Goal: Task Accomplishment & Management: Manage account settings

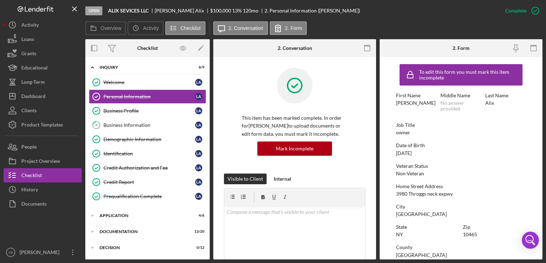
drag, startPoint x: 207, startPoint y: 126, endPoint x: 209, endPoint y: 158, distance: 32.8
click at [209, 158] on div "Icon/Expander Inquiry 8 / 9 Welcome Welcome L A Personal Information Personal I…" at bounding box center [147, 158] width 125 height 202
click at [121, 213] on div "Application" at bounding box center [150, 215] width 101 height 4
drag, startPoint x: 210, startPoint y: 170, endPoint x: 208, endPoint y: 175, distance: 5.3
click at [208, 175] on div "Overview Internal Workflow Stage Open Icon/Dropdown Arrow Archive (can unarchiv…" at bounding box center [314, 149] width 458 height 220
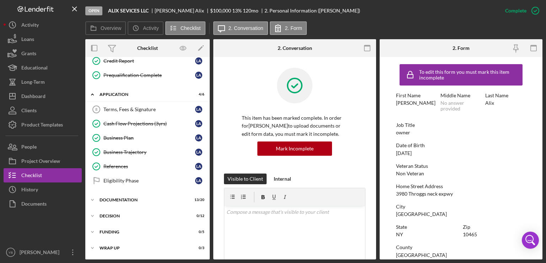
scroll to position [121, 0]
click at [132, 193] on div "Icon/Expander Documentation 13 / 20" at bounding box center [147, 199] width 125 height 14
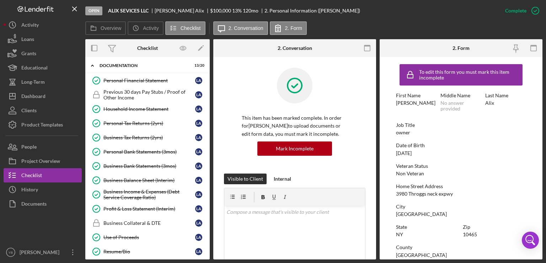
scroll to position [254, 0]
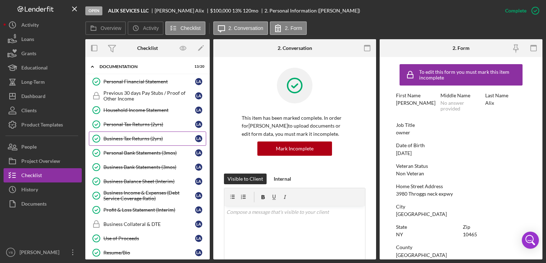
click at [138, 137] on div "Business Tax Returns (2yrs)" at bounding box center [150, 139] width 92 height 6
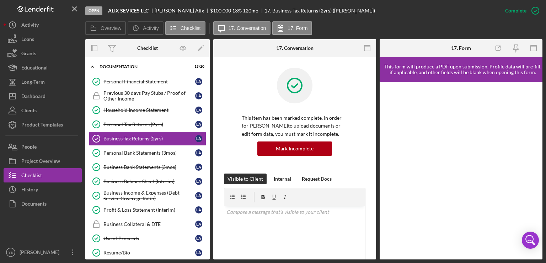
click at [375, 144] on div "Business Tax Returns (2yrs) Business Tax Returns (2yrs) This item has been mark…" at bounding box center [294, 158] width 163 height 202
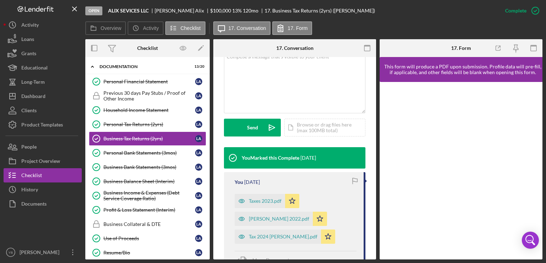
scroll to position [155, 0]
click at [271, 238] on div "Tax 2024 [PERSON_NAME].pdf" at bounding box center [283, 236] width 69 height 6
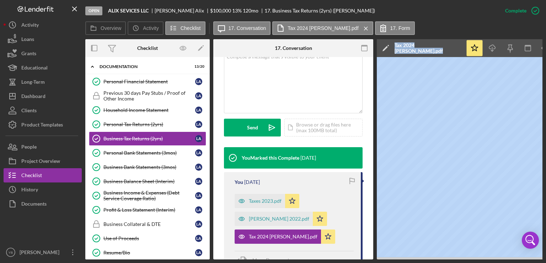
drag, startPoint x: 345, startPoint y: 259, endPoint x: 394, endPoint y: 258, distance: 48.7
click at [394, 258] on div "Overview Internal Workflow Stage Open Icon/Dropdown Arrow Archive (can unarchiv…" at bounding box center [314, 149] width 458 height 220
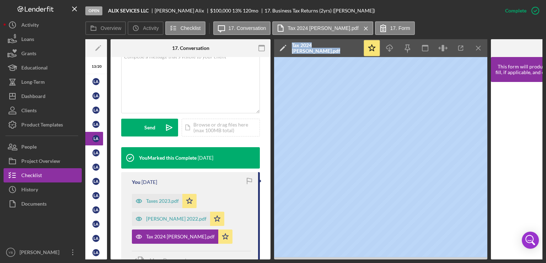
scroll to position [0, 105]
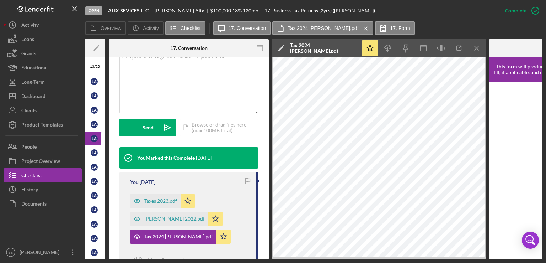
click at [163, 200] on div "Taxes 2023.pdf" at bounding box center [160, 201] width 33 height 6
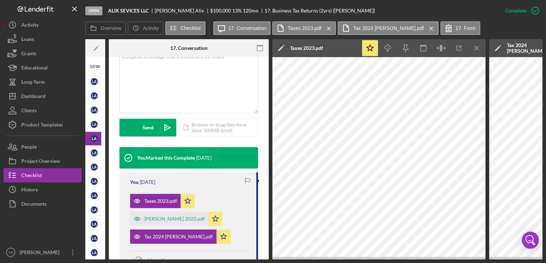
scroll to position [0, 105]
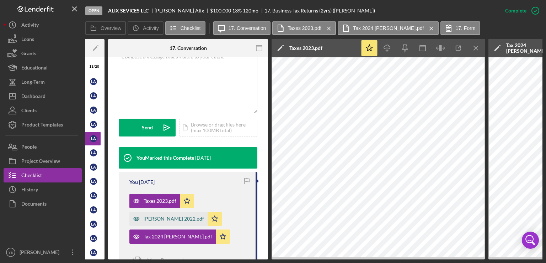
click at [164, 218] on div "[PERSON_NAME] 2022.pdf" at bounding box center [174, 219] width 60 height 6
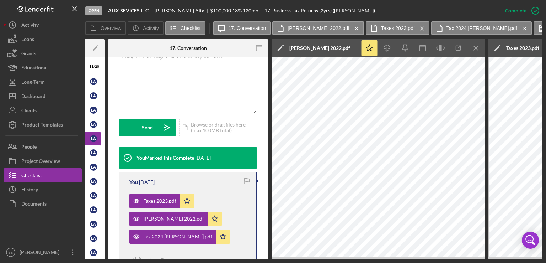
scroll to position [0, 0]
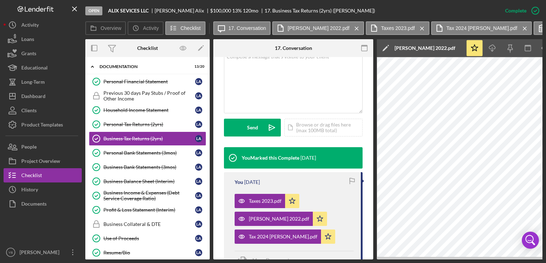
drag, startPoint x: 208, startPoint y: 141, endPoint x: 209, endPoint y: 179, distance: 38.4
click at [209, 179] on div "Icon/Expander Inquiry 8 / 9 Welcome Welcome L A Personal Information Personal I…" at bounding box center [147, 158] width 125 height 202
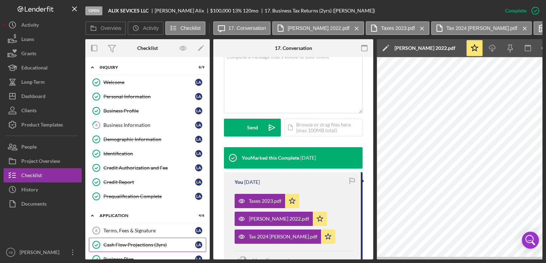
click at [145, 244] on div "Cash Flow Projections (3yrs)" at bounding box center [150, 245] width 92 height 6
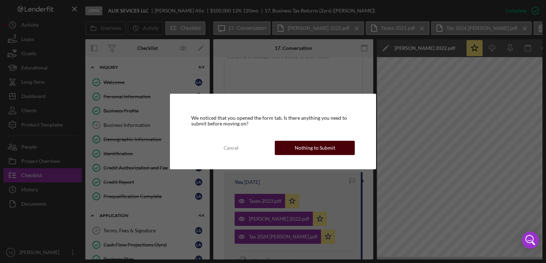
click at [310, 148] on div "Nothing to Submit" at bounding box center [315, 148] width 41 height 14
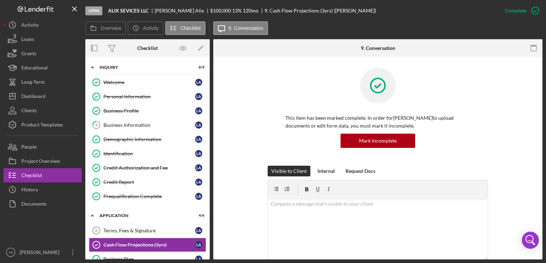
click at [502, 128] on div "This item has been marked complete. In order for [PERSON_NAME] to upload docume…" at bounding box center [378, 117] width 308 height 98
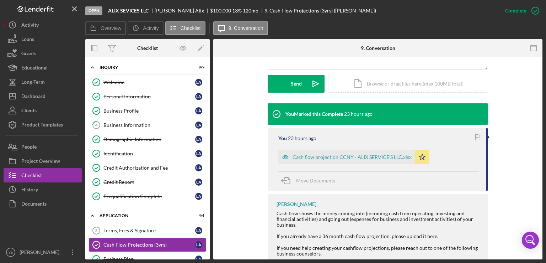
scroll to position [228, 0]
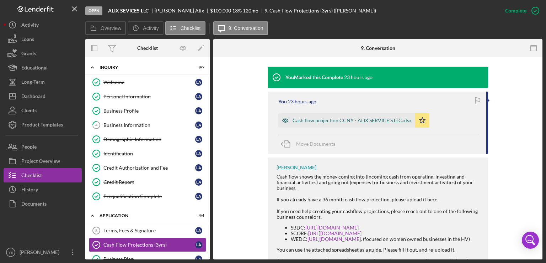
click at [382, 118] on div "Cash flow projection CCNY - ALIX SERVICE'S LLC.xlsx" at bounding box center [352, 120] width 119 height 6
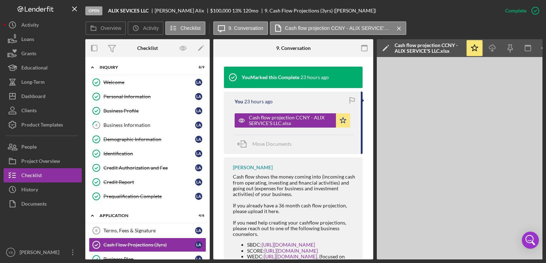
scroll to position [0, 47]
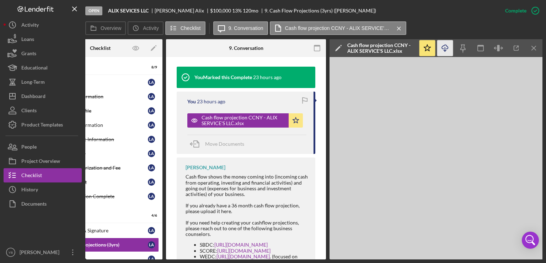
click at [445, 52] on icon "Icon/Download" at bounding box center [446, 48] width 16 height 16
click at [484, 49] on icon "button" at bounding box center [481, 48] width 16 height 16
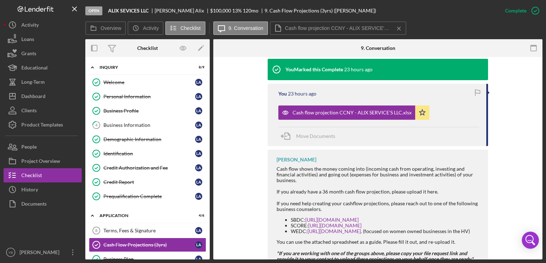
scroll to position [228, 0]
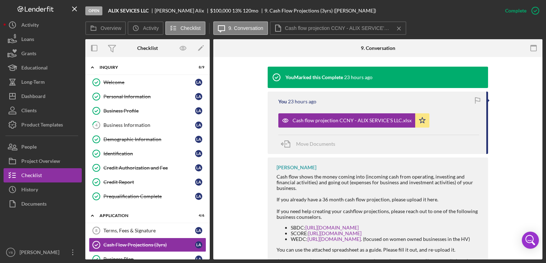
click at [519, 112] on div "You Marked this Complete 23 hours ago You 23 hours ago Cash flow projection CCN…" at bounding box center [378, 183] width 308 height 233
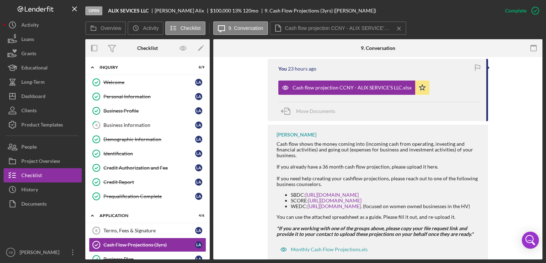
scroll to position [273, 0]
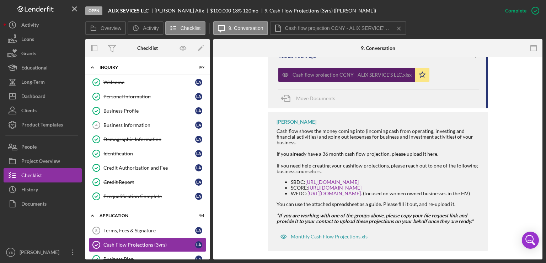
click at [392, 76] on div "Cash flow projection CCNY - ALIX SERVICE'S LLC.xlsx" at bounding box center [352, 75] width 119 height 6
click at [347, 72] on div "Cash flow projection CCNY - ALIX SERVICE'S LLC.xlsx" at bounding box center [352, 75] width 119 height 6
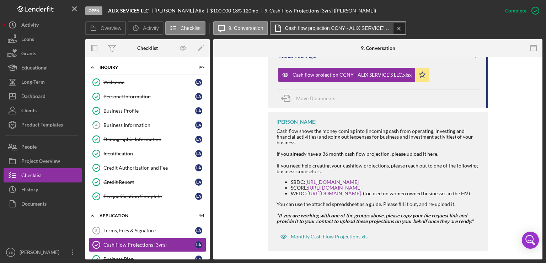
click at [400, 29] on icon "Icon/Menu Close" at bounding box center [399, 29] width 12 height 18
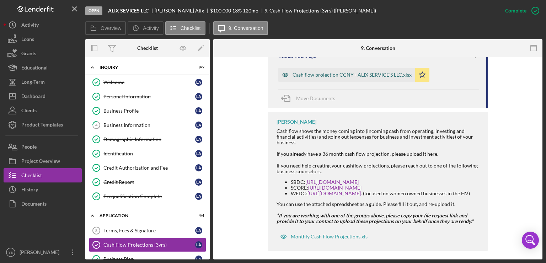
click at [347, 79] on div "Cash flow projection CCNY - ALIX SERVICE'S LLC.xlsx" at bounding box center [347, 75] width 137 height 14
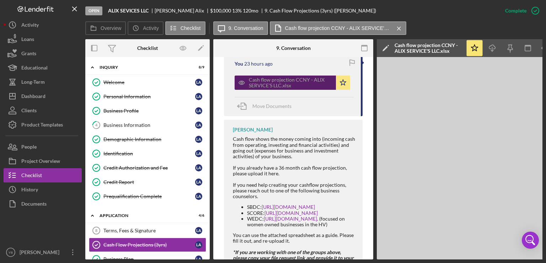
scroll to position [281, 0]
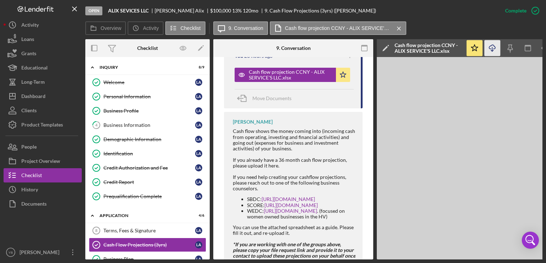
click at [493, 47] on icon "Icon/Download" at bounding box center [493, 48] width 16 height 16
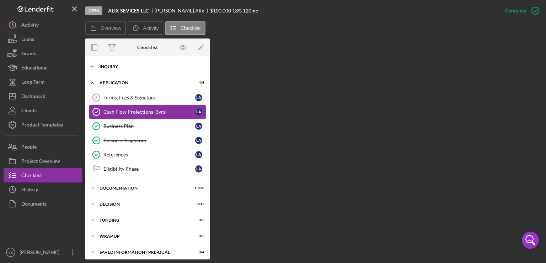
drag, startPoint x: 210, startPoint y: 104, endPoint x: 114, endPoint y: 69, distance: 102.1
click at [114, 69] on div "Overview Internal Workflow Stage Open Icon/Dropdown Arrow Archive (can unarchiv…" at bounding box center [314, 148] width 458 height 221
click at [114, 69] on div "Icon/Expander Inquiry 8 / 9" at bounding box center [147, 66] width 125 height 14
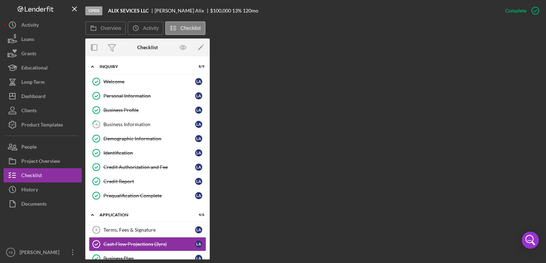
click at [209, 176] on div "Icon/Expander Inquiry 8 / 9 Welcome Welcome L A Personal Information Personal I…" at bounding box center [147, 157] width 125 height 203
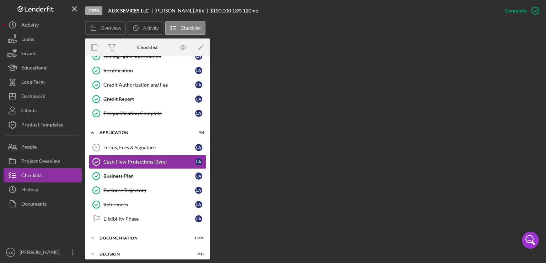
scroll to position [78, 0]
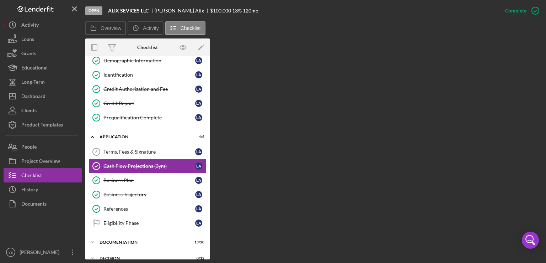
click at [160, 163] on div "Cash Flow Projections (3yrs)" at bounding box center [150, 166] width 92 height 6
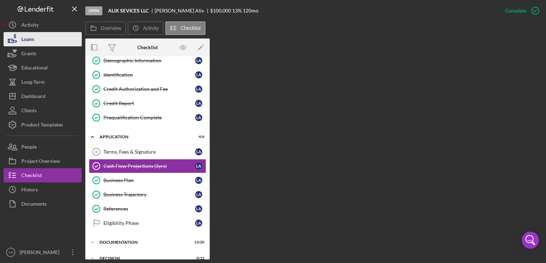
click at [31, 40] on div "Loans" at bounding box center [27, 40] width 13 height 16
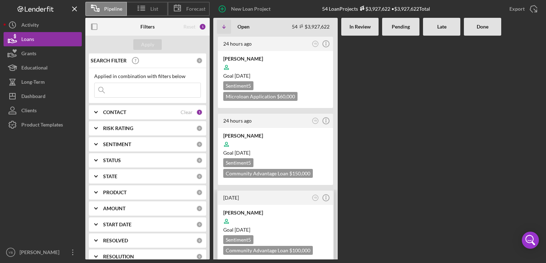
click at [279, 222] on div at bounding box center [275, 221] width 105 height 14
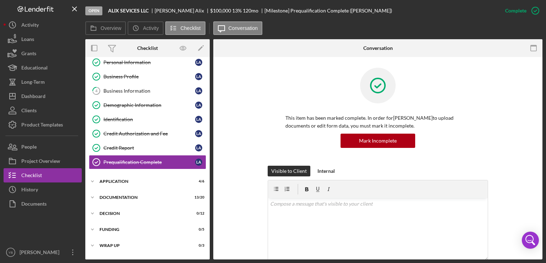
scroll to position [37, 0]
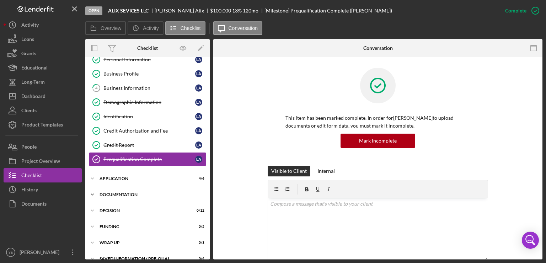
click at [125, 189] on div "Icon/Expander Documentation 13 / 20" at bounding box center [147, 194] width 125 height 14
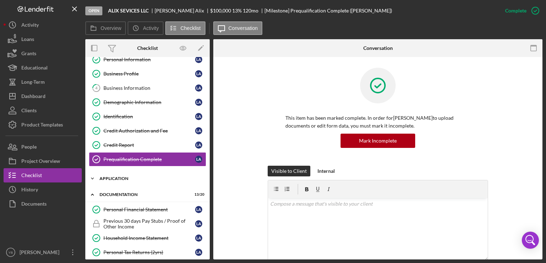
click at [109, 178] on div "Application" at bounding box center [150, 178] width 101 height 4
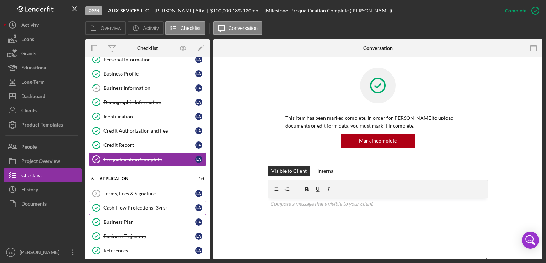
click at [127, 207] on div "Cash Flow Projections (3yrs)" at bounding box center [150, 208] width 92 height 6
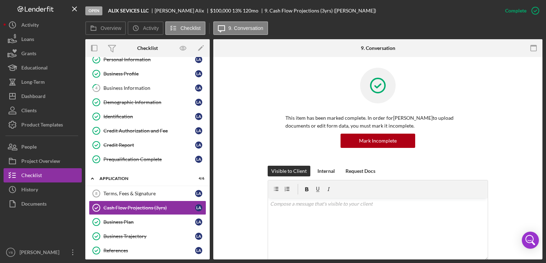
click at [500, 117] on div "This item has been marked complete. In order for [PERSON_NAME] to upload docume…" at bounding box center [378, 117] width 308 height 98
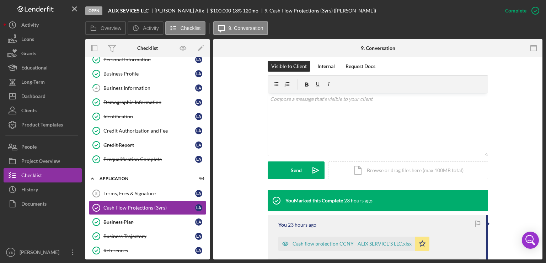
scroll to position [128, 0]
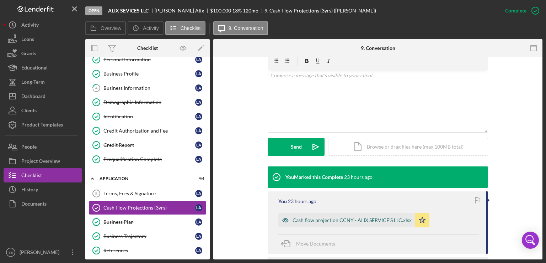
click at [355, 219] on div "Cash flow projection CCNY - ALIX SERVICE'S LLC.xlsx" at bounding box center [352, 220] width 119 height 6
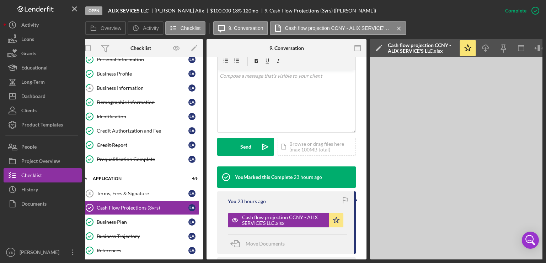
scroll to position [0, 0]
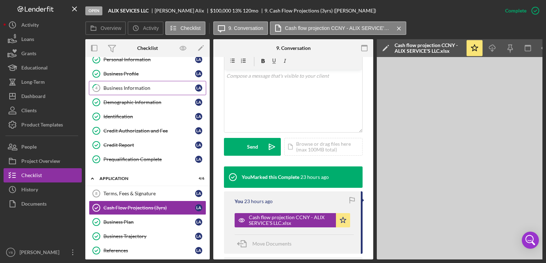
click at [138, 83] on link "4 Business Information L A" at bounding box center [147, 88] width 117 height 14
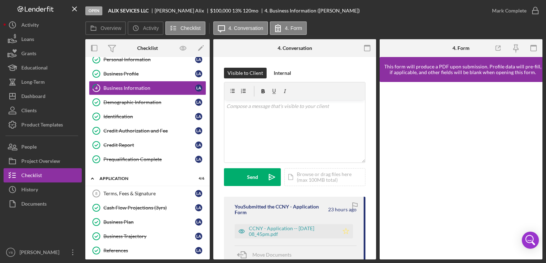
click at [347, 231] on icon "Icon/Star" at bounding box center [346, 231] width 14 height 14
click at [344, 232] on icon "Icon/Star" at bounding box center [346, 231] width 14 height 14
click at [524, 10] on div "Mark Complete" at bounding box center [509, 11] width 35 height 14
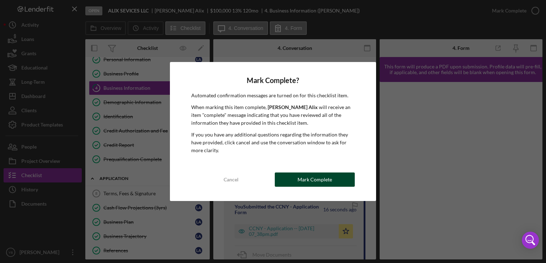
click at [327, 180] on div "Mark Complete" at bounding box center [315, 179] width 35 height 14
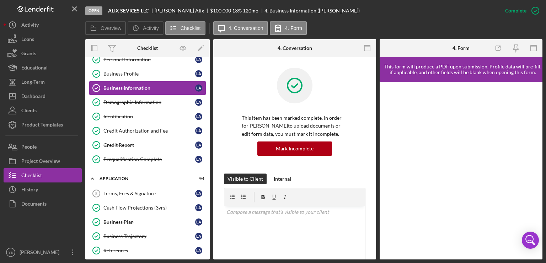
click at [209, 131] on div "Icon/Expander Inquiry 9 / 9 Welcome Welcome L A Personal Information Personal I…" at bounding box center [147, 158] width 125 height 202
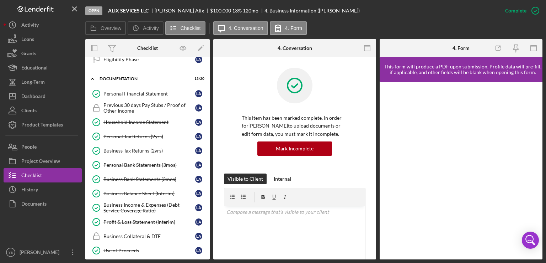
scroll to position [246, 0]
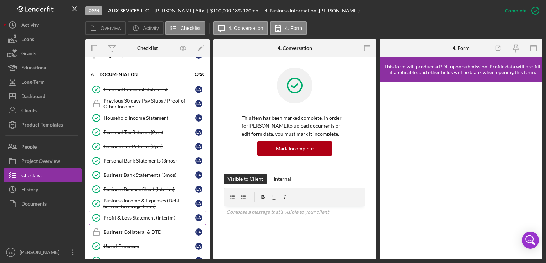
click at [149, 215] on div "Profit & Loss Statement (Interim)" at bounding box center [150, 218] width 92 height 6
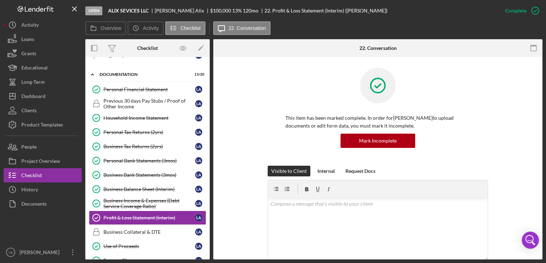
click at [528, 116] on div "This item has been marked complete. In order for [PERSON_NAME] to upload docume…" at bounding box center [378, 117] width 308 height 98
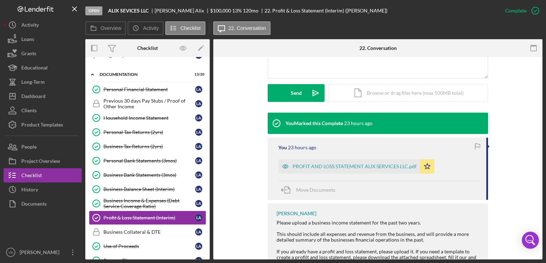
scroll to position [185, 0]
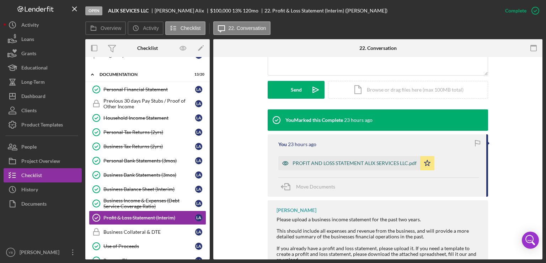
click at [335, 159] on div "PROFIT AND LOSS STATEMENT ALIX SERVICES LLC.pdf" at bounding box center [350, 163] width 142 height 14
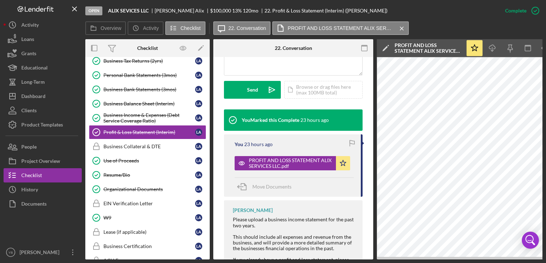
scroll to position [334, 0]
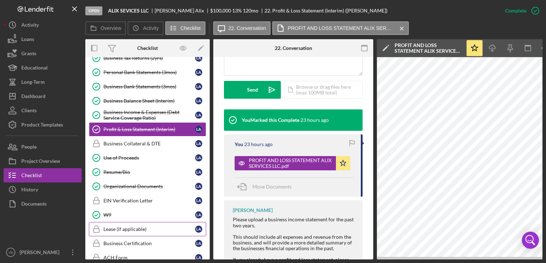
click at [142, 226] on div "Lease (if applicable)" at bounding box center [150, 229] width 92 height 6
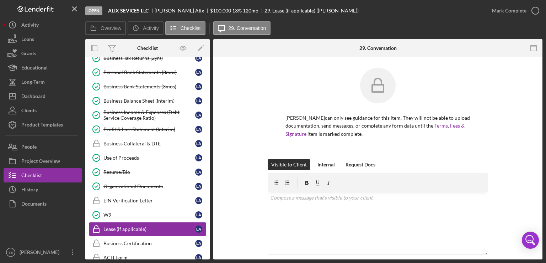
click at [533, 161] on div "LUISA Alix can only see guidance for this item. They will not be able to upload…" at bounding box center [377, 204] width 329 height 294
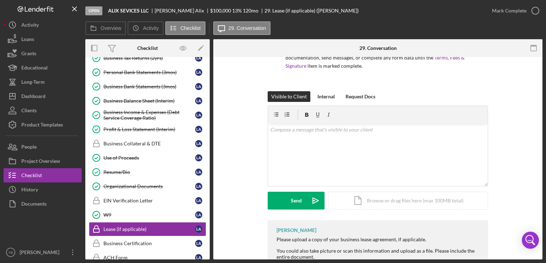
scroll to position [91, 0]
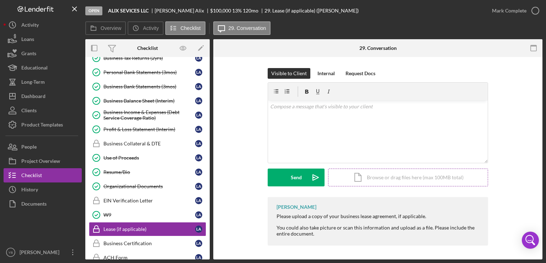
click at [409, 175] on div "Icon/Document Browse or drag files here (max 100MB total) Tap to choose files o…" at bounding box center [408, 177] width 160 height 18
click at [294, 179] on div "Upload" at bounding box center [297, 177] width 16 height 18
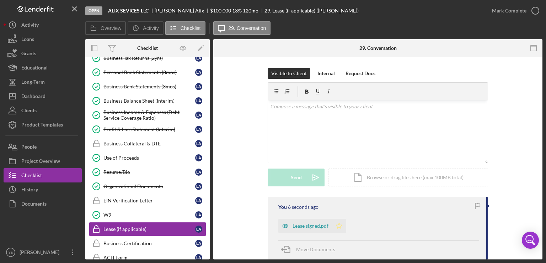
click at [339, 227] on polygon "button" at bounding box center [340, 225] width 6 height 6
click at [501, 11] on div "Mark Complete" at bounding box center [509, 11] width 35 height 14
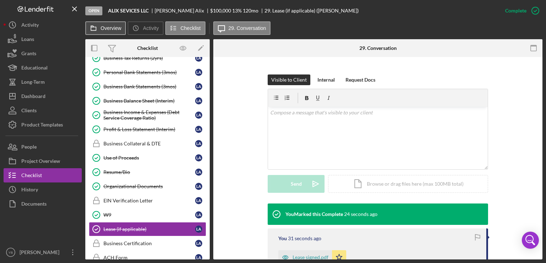
click at [111, 29] on label "Overview" at bounding box center [111, 28] width 21 height 6
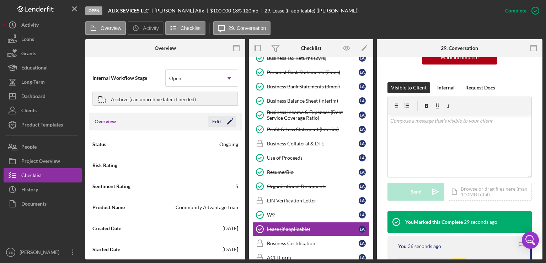
click at [229, 121] on icon "Icon/Edit" at bounding box center [230, 121] width 18 height 18
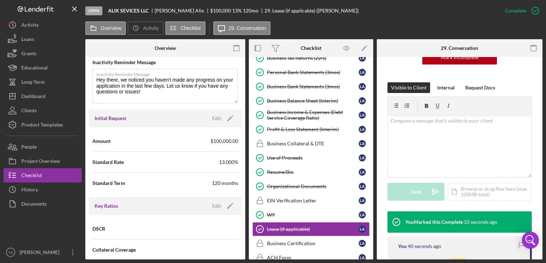
scroll to position [388, 0]
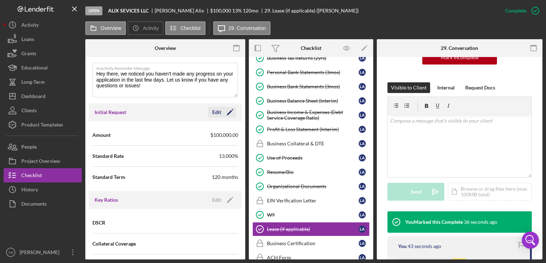
click at [227, 113] on icon "Icon/Edit" at bounding box center [230, 112] width 18 height 18
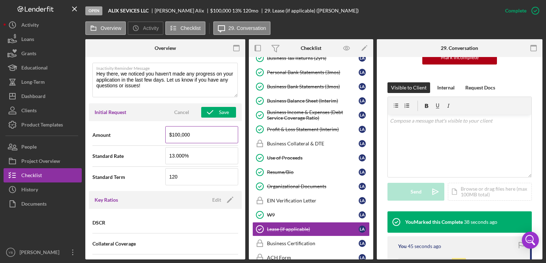
click at [176, 133] on input "$100,000" at bounding box center [201, 134] width 73 height 17
type input "$180,000"
drag, startPoint x: 246, startPoint y: 158, endPoint x: 246, endPoint y: 162, distance: 3.6
click at [246, 162] on div "Overview Internal Workflow Stage Open Icon/Dropdown Arrow Archive (can unarchiv…" at bounding box center [314, 149] width 458 height 220
click at [220, 113] on div "Save" at bounding box center [224, 112] width 10 height 11
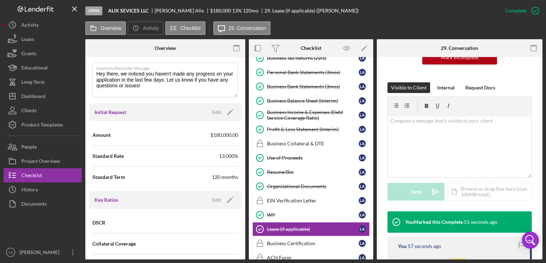
click at [245, 138] on div "Overview Internal Workflow Stage Open Icon/Dropdown Arrow Archive (can unarchiv…" at bounding box center [314, 149] width 458 height 220
click at [244, 139] on div "Overview Internal Workflow Stage Open Icon/Dropdown Arrow Archive (can unarchiv…" at bounding box center [314, 149] width 458 height 220
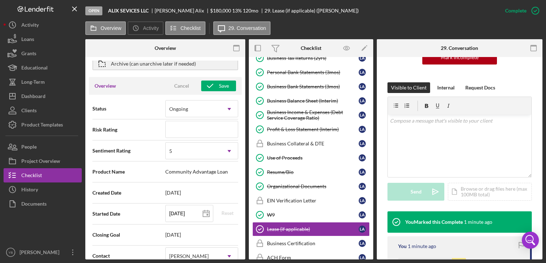
scroll to position [0, 0]
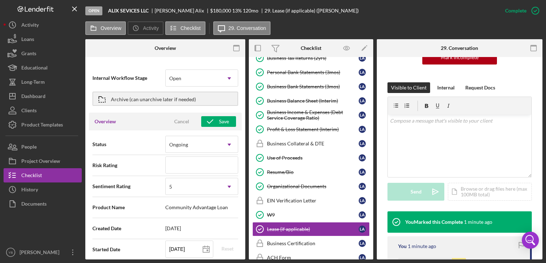
drag, startPoint x: 371, startPoint y: 175, endPoint x: 372, endPoint y: 166, distance: 9.0
click at [372, 166] on div "Icon/Expander Inquiry 9 / 9 Welcome Welcome L A Personal Information Personal I…" at bounding box center [311, 158] width 125 height 202
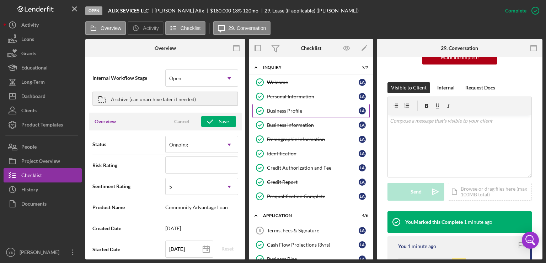
click at [290, 111] on div "Business Profile" at bounding box center [313, 111] width 92 height 6
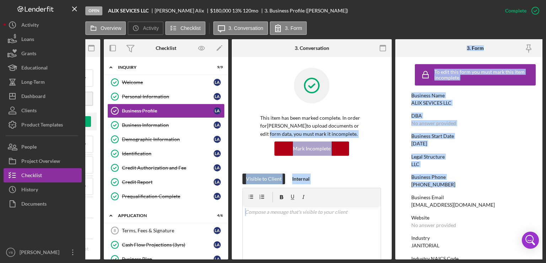
scroll to position [0, 158]
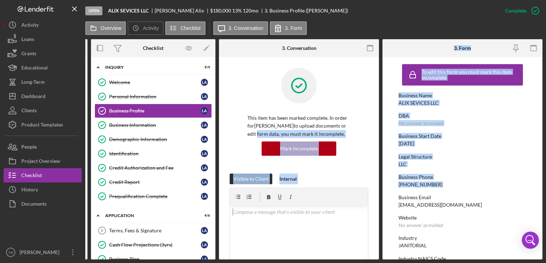
drag, startPoint x: 538, startPoint y: 122, endPoint x: 546, endPoint y: 184, distance: 62.8
click at [546, 184] on div "Open ALIX SEVICES LLC LUISA Alix $180,000 $180,000 13 % 120 mo 3. Business Prof…" at bounding box center [273, 131] width 546 height 263
click at [437, 102] on div "ALIX SEVICES LLC" at bounding box center [419, 103] width 40 height 6
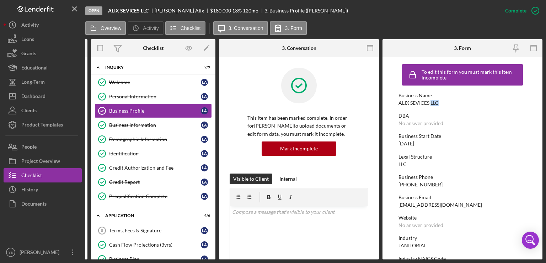
click at [437, 102] on div "ALIX SEVICES LLC" at bounding box center [419, 103] width 40 height 6
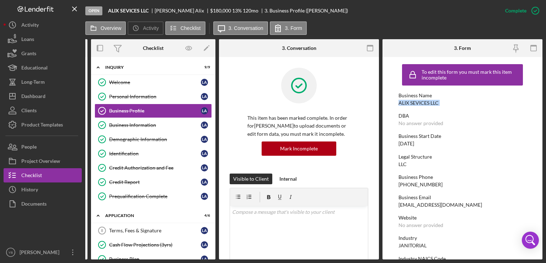
click at [437, 102] on div "ALIX SEVICES LLC" at bounding box center [419, 103] width 40 height 6
click at [517, 7] on div "Mark Incomplete" at bounding box center [508, 11] width 38 height 14
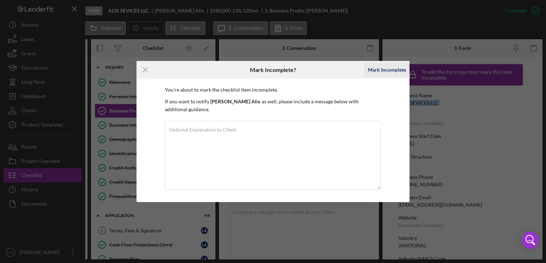
click at [396, 70] on div "Mark Incomplete" at bounding box center [387, 70] width 38 height 14
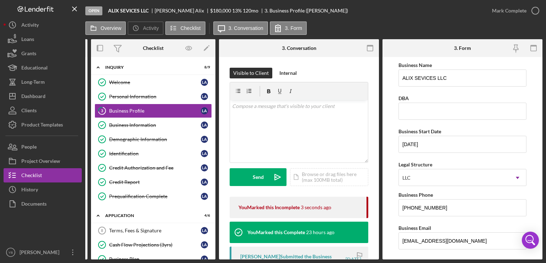
type textarea "Here's a snapshot of information that has been fully approved, as well as the i…"
click at [433, 77] on input "ALIX SEVICES LLC" at bounding box center [463, 77] width 128 height 17
type input "ALIX SEVICE'S LLC"
click at [542, 104] on div "Open ALIX SEVICES LLC LUISA Alix $180,000 $180,000 13 % 120 mo 3. Business Prof…" at bounding box center [273, 131] width 546 height 263
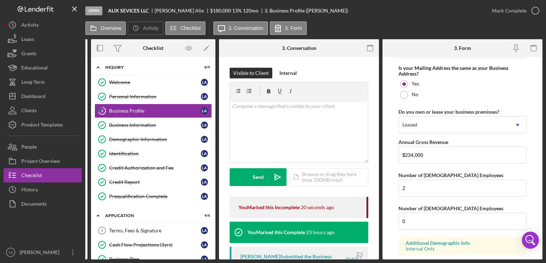
scroll to position [593, 0]
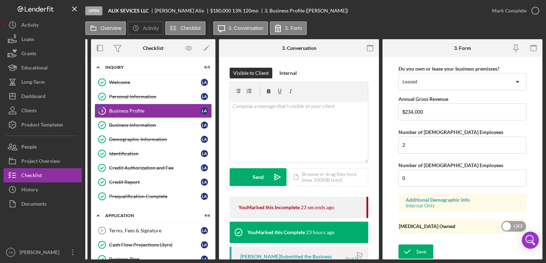
click at [514, 222] on input "checkbox" at bounding box center [514, 226] width 25 height 11
checkbox input "true"
click at [414, 250] on icon "submit" at bounding box center [408, 251] width 18 height 18
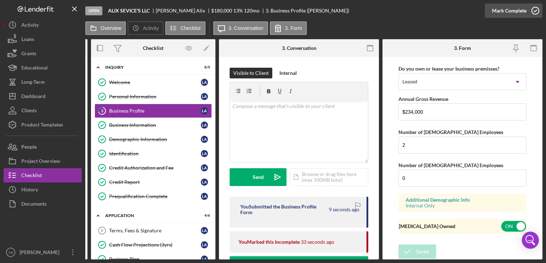
click at [511, 9] on div "Mark Complete" at bounding box center [509, 11] width 35 height 14
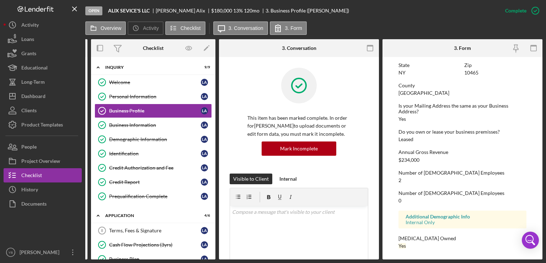
type textarea "Here's a snapshot of information that has been fully approved, as well as the i…"
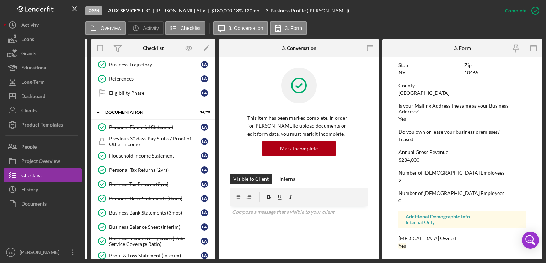
scroll to position [0, 0]
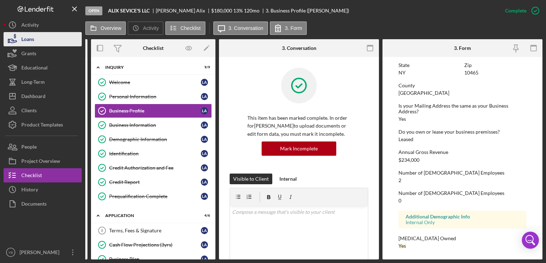
click at [35, 37] on button "Loans" at bounding box center [43, 39] width 78 height 14
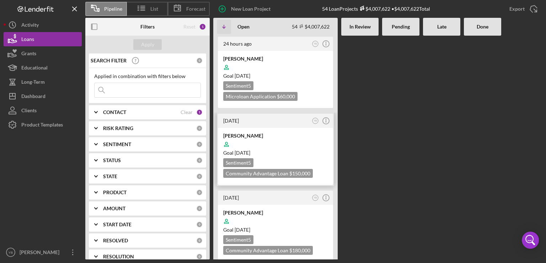
click at [288, 142] on div at bounding box center [275, 144] width 105 height 14
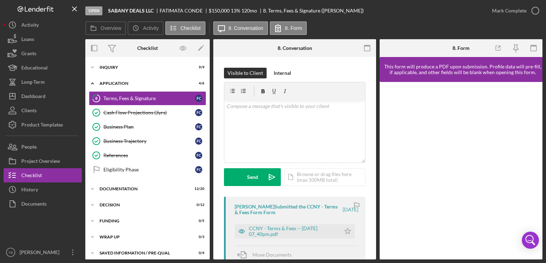
scroll to position [4, 0]
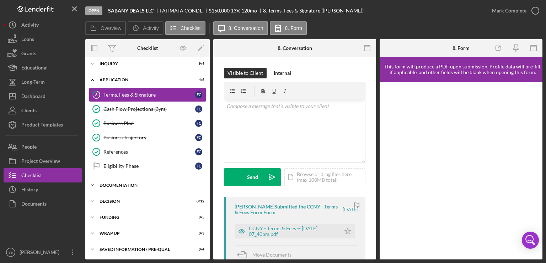
click at [134, 181] on div "Icon/Expander Documentation 12 / 20" at bounding box center [147, 185] width 125 height 14
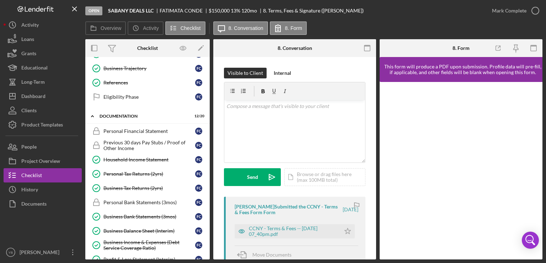
scroll to position [73, 0]
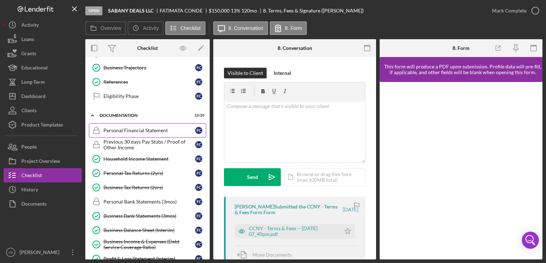
click at [151, 130] on div "Personal Financial Statement" at bounding box center [150, 130] width 92 height 6
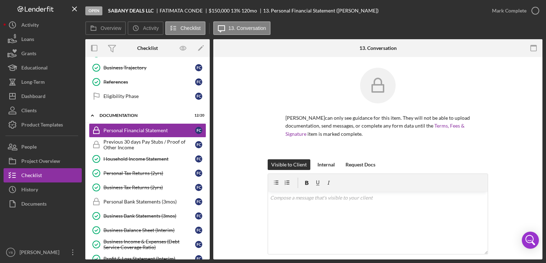
click at [524, 105] on div "FATIMATA CONDE can only see guidance for this item. They will not be able to up…" at bounding box center [378, 113] width 308 height 91
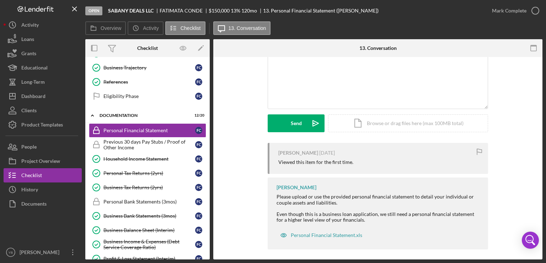
scroll to position [149, 0]
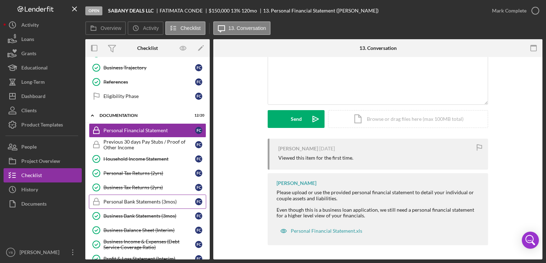
click at [171, 200] on div "Personal Bank Statements (3mos)" at bounding box center [150, 202] width 92 height 6
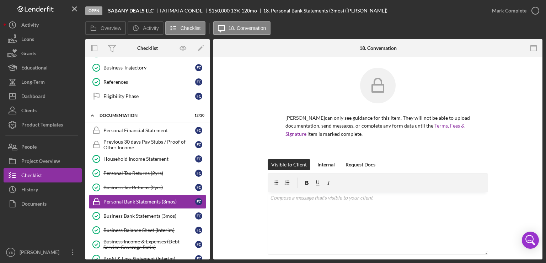
click at [522, 99] on div "FATIMATA CONDE can only see guidance for this item. They will not be able to up…" at bounding box center [378, 113] width 308 height 91
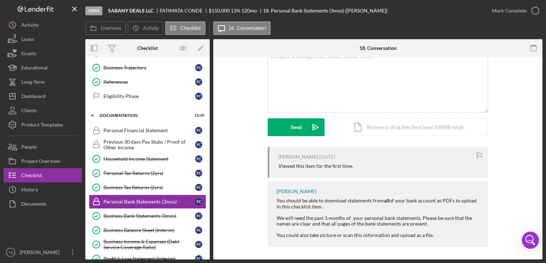
scroll to position [143, 0]
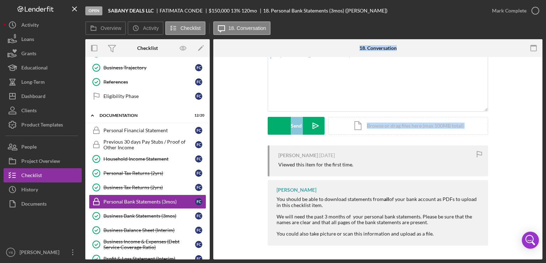
drag, startPoint x: 215, startPoint y: 155, endPoint x: 208, endPoint y: 110, distance: 45.9
click at [208, 110] on div "Overview Internal Workflow Stage Open Icon/Dropdown Arrow Archive (can unarchiv…" at bounding box center [314, 149] width 458 height 220
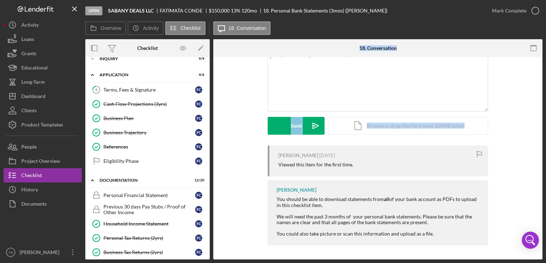
scroll to position [0, 0]
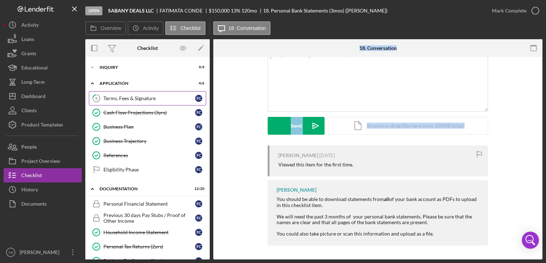
click at [137, 99] on div "Terms, Fees & Signature" at bounding box center [150, 98] width 92 height 6
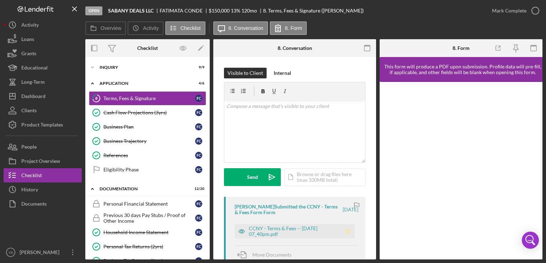
click at [347, 233] on icon "Icon/Star" at bounding box center [348, 231] width 14 height 14
click at [515, 14] on div "Mark Complete" at bounding box center [509, 11] width 35 height 14
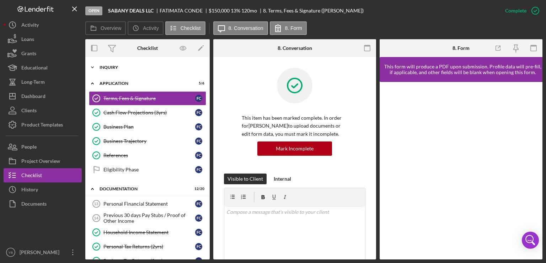
click at [116, 64] on div "Icon/Expander Inquiry 9 / 9" at bounding box center [147, 67] width 125 height 14
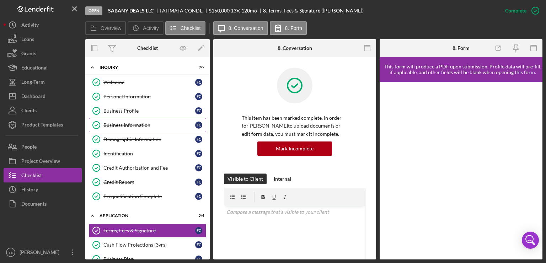
click at [125, 127] on div "Business Information" at bounding box center [150, 125] width 92 height 6
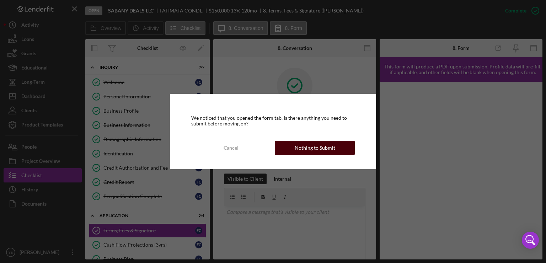
click at [325, 150] on div "Nothing to Submit" at bounding box center [315, 148] width 41 height 14
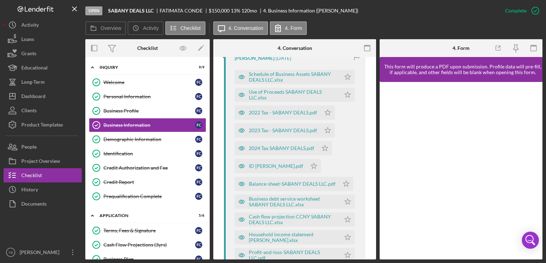
scroll to position [340, 0]
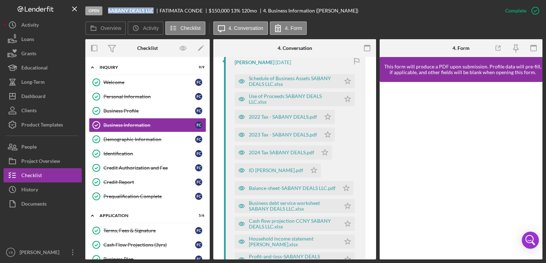
drag, startPoint x: 109, startPoint y: 10, endPoint x: 148, endPoint y: 14, distance: 39.0
click at [148, 14] on div "Open SABANY DEALS LLC FATIMATA CONDE $150,000 $150,000 13 % 120 mo 4. Business …" at bounding box center [291, 10] width 413 height 21
copy b "SABANY DEALS LLC"
